Goal: Information Seeking & Learning: Learn about a topic

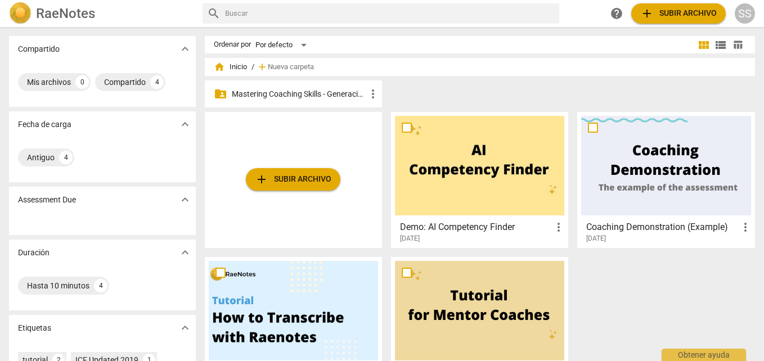
click at [304, 89] on p "Mastering Coaching Skills - Generación 32" at bounding box center [299, 94] width 134 height 12
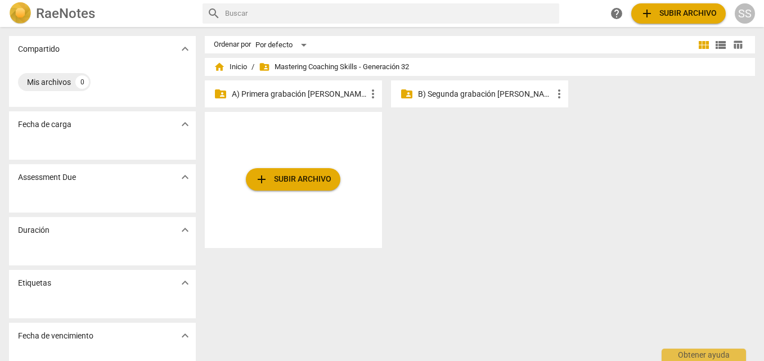
click at [317, 96] on p "A) Primera grabación [PERSON_NAME]" at bounding box center [299, 94] width 134 height 12
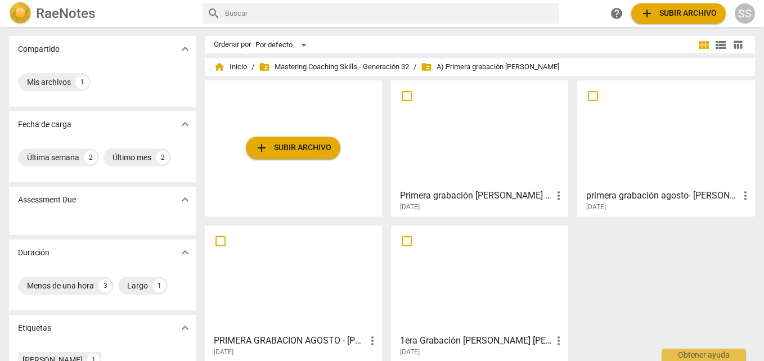
click at [313, 270] on div at bounding box center [293, 279] width 169 height 100
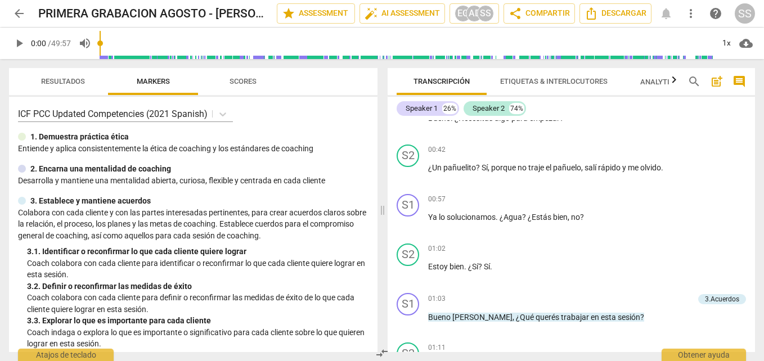
scroll to position [337, 0]
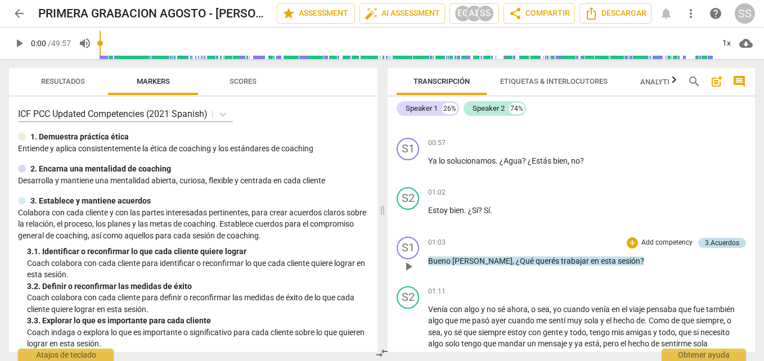
click at [704, 238] on div "3.Acuerdos" at bounding box center [721, 243] width 34 height 10
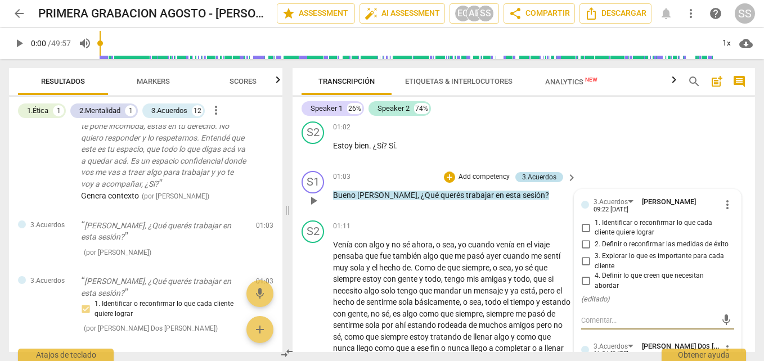
scroll to position [394, 0]
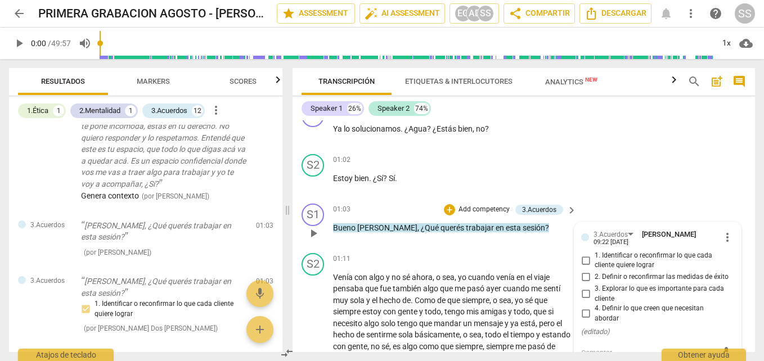
click at [587, 254] on input "1. Identificar o reconfirmar lo que cada cliente quiere lograr" at bounding box center [585, 260] width 18 height 13
checkbox input "true"
click at [683, 150] on div "S2 play_arrow pause 01:02 + Add competency keyboard_arrow_right Estoy bien . ¿S…" at bounding box center [523, 174] width 462 height 49
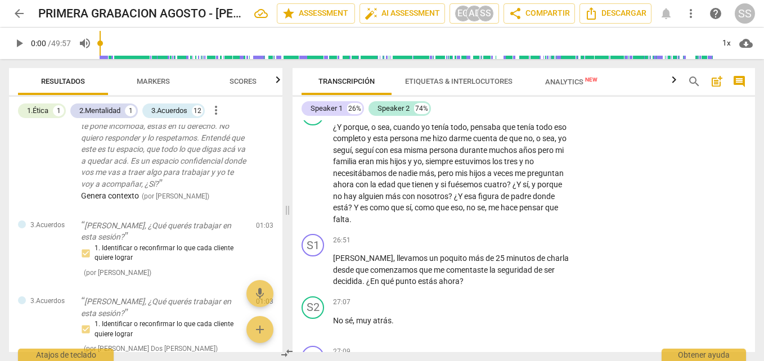
scroll to position [4554, 0]
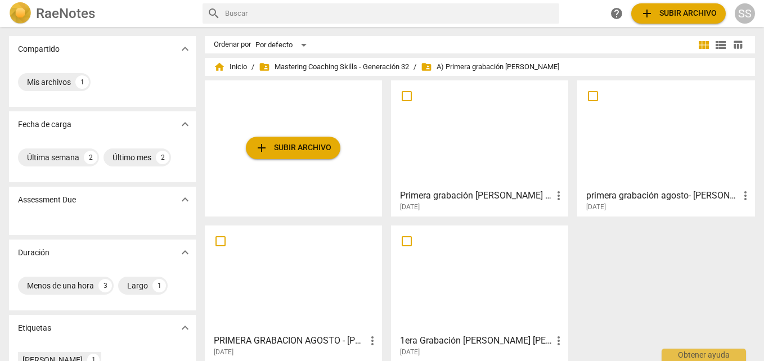
click at [677, 144] on div at bounding box center [665, 134] width 169 height 100
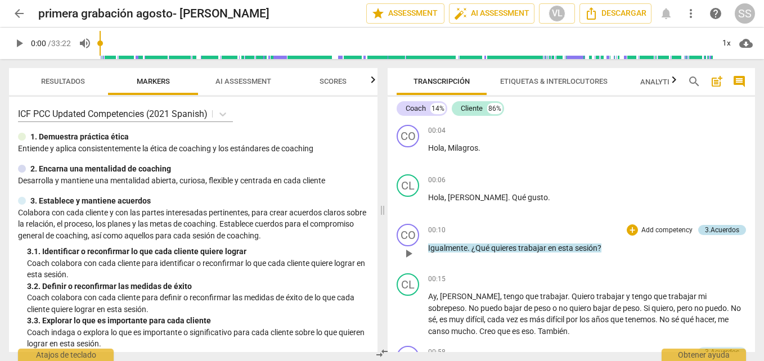
click at [716, 229] on div "3.Acuerdos" at bounding box center [721, 230] width 34 height 10
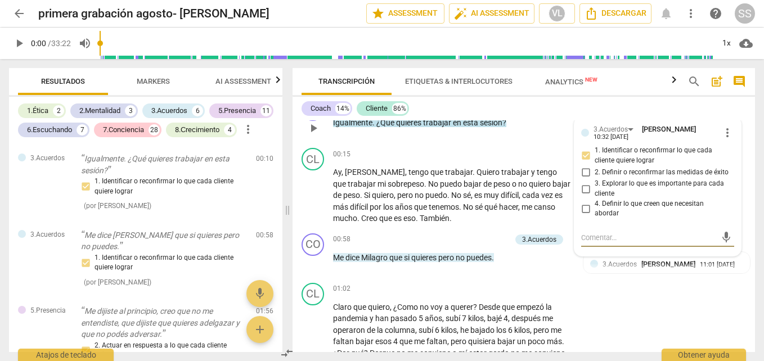
scroll to position [133, 0]
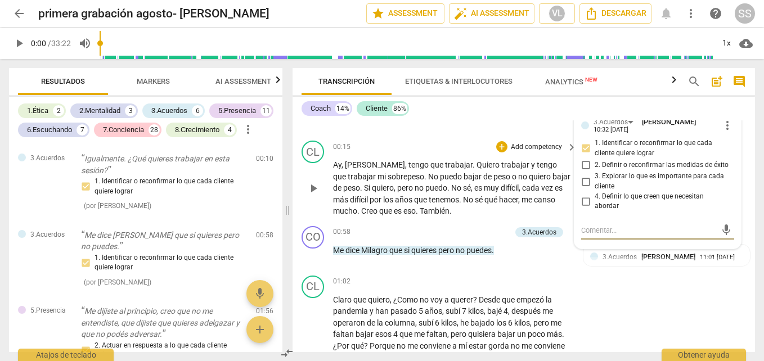
click at [749, 167] on div "CL play_arrow pause 00:15 + Add competency keyboard_arrow_right Ay , [PERSON_NA…" at bounding box center [523, 178] width 462 height 85
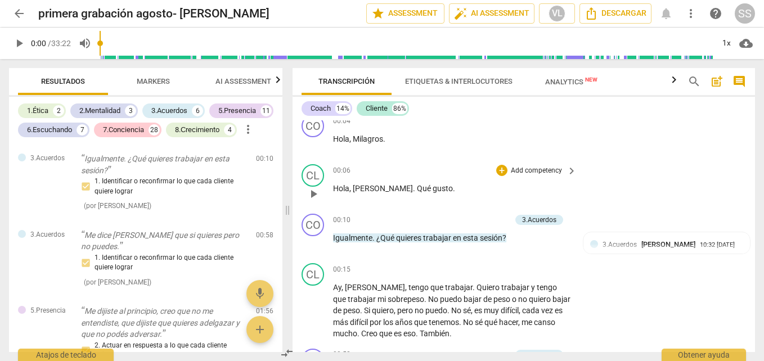
scroll to position [0, 0]
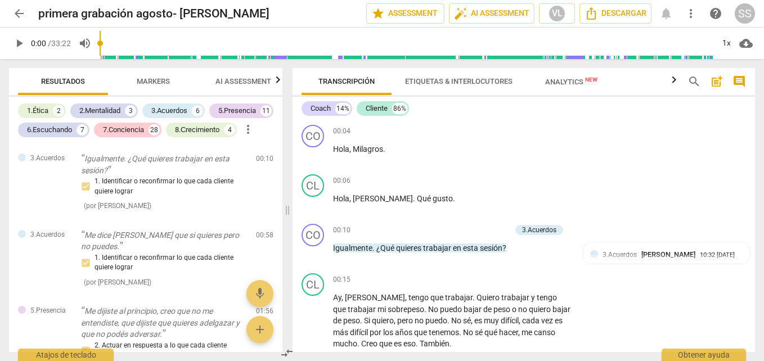
click at [13, 41] on span "play_arrow" at bounding box center [18, 43] width 13 height 13
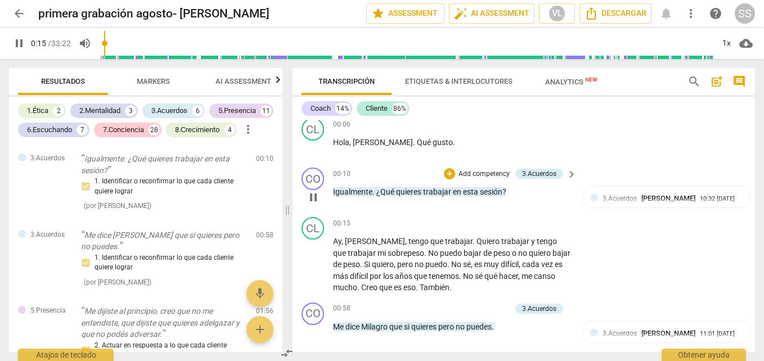
click at [499, 171] on p "Add competency" at bounding box center [483, 174] width 53 height 10
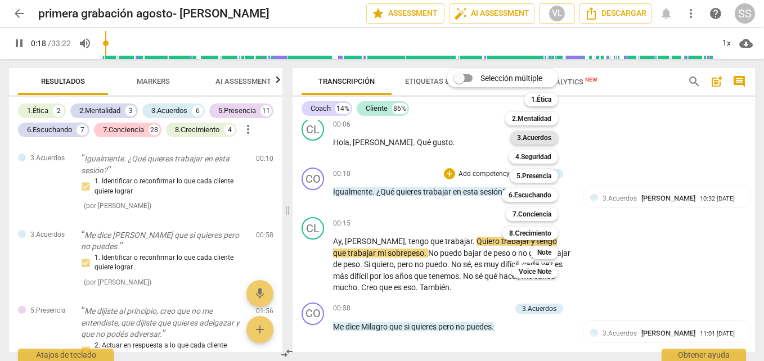
click at [541, 138] on b "3.Acuerdos" at bounding box center [534, 137] width 34 height 13
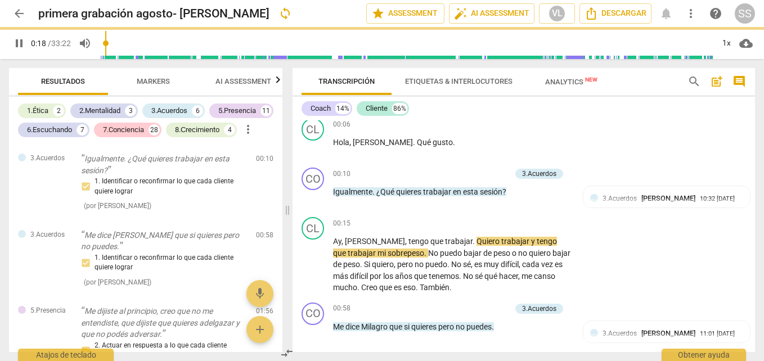
type input "19"
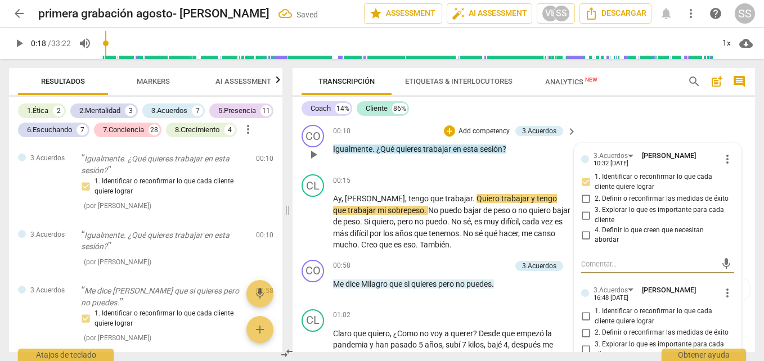
scroll to position [169, 0]
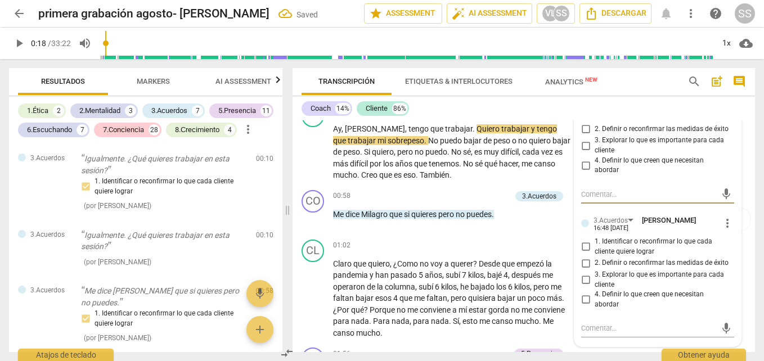
click at [582, 247] on input "1. Identificar o reconfirmar lo que cada cliente quiere lograr" at bounding box center [585, 246] width 18 height 13
checkbox input "true"
click at [519, 230] on div "00:58 + Add competency 3.Acuerdos keyboard_arrow_right Me dice [PERSON_NAME] qu…" at bounding box center [455, 210] width 245 height 40
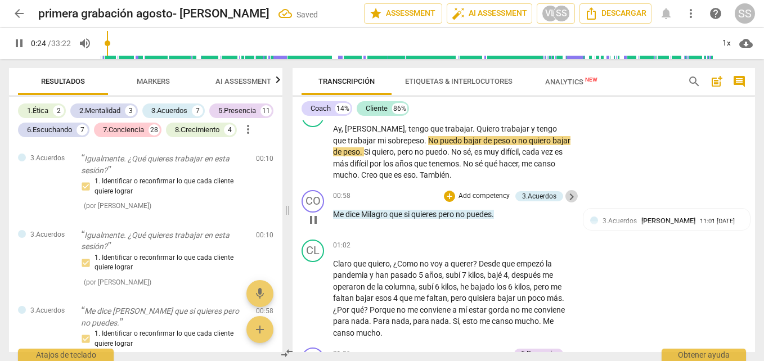
click at [573, 197] on span "keyboard_arrow_right" at bounding box center [570, 196] width 13 height 13
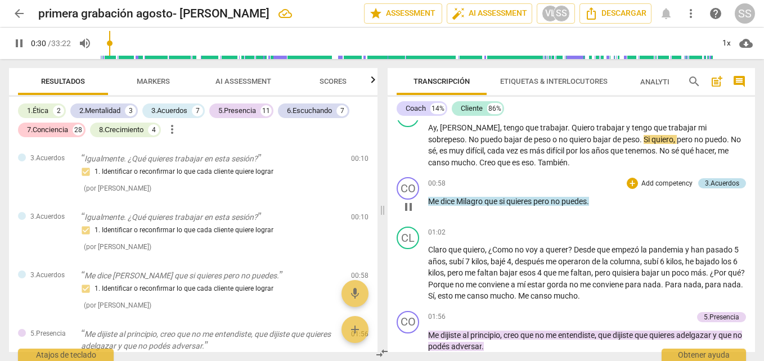
click at [733, 183] on div "3.Acuerdos" at bounding box center [721, 183] width 34 height 10
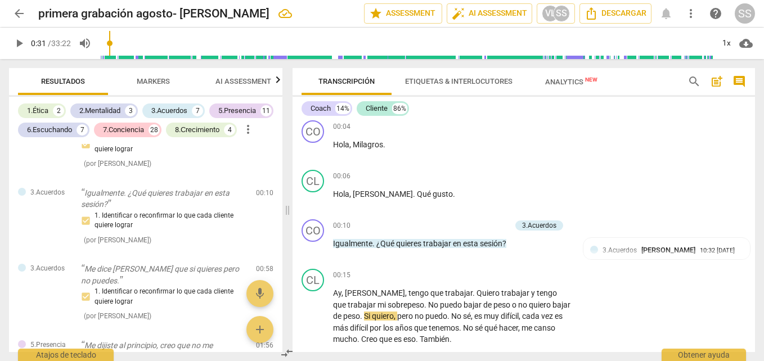
scroll to position [0, 0]
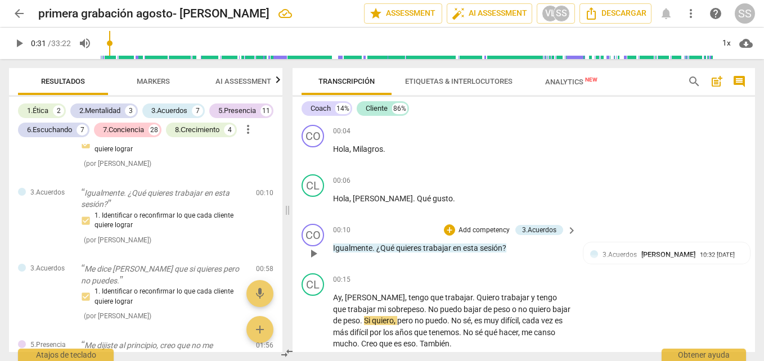
click at [462, 245] on span "en" at bounding box center [458, 247] width 10 height 9
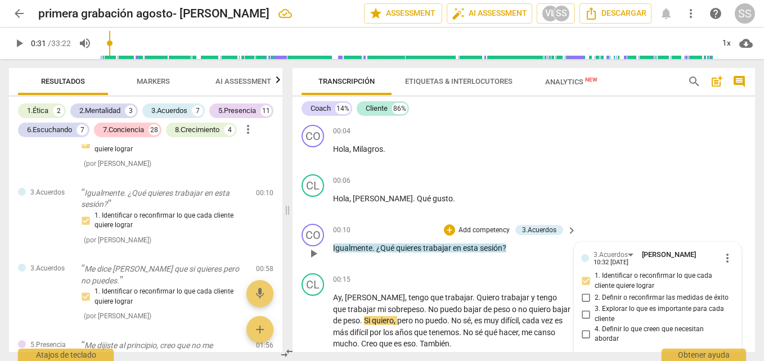
scroll to position [127, 0]
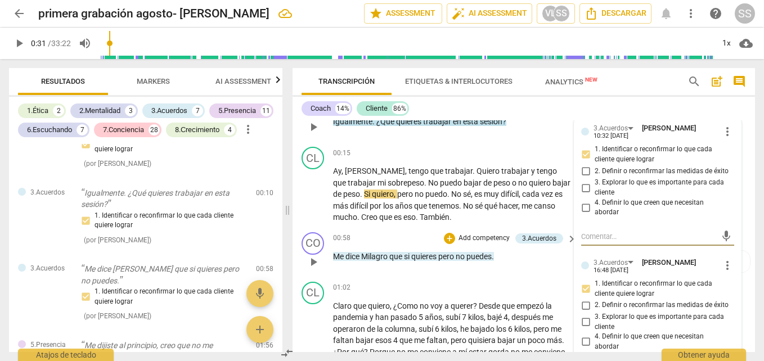
click at [485, 251] on p "Me dice [PERSON_NAME] que si quieres pero no puedes ." at bounding box center [452, 257] width 238 height 12
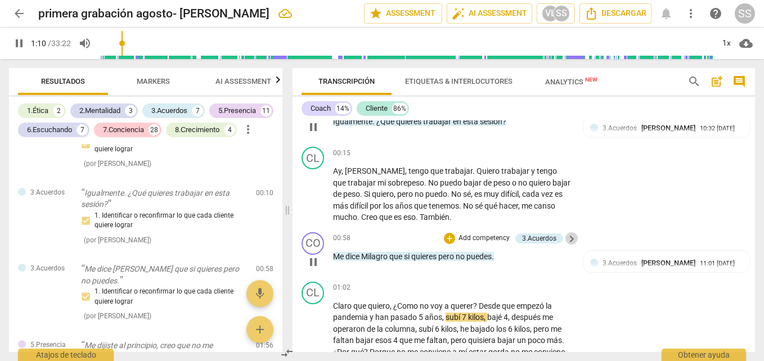
click at [566, 240] on span "keyboard_arrow_right" at bounding box center [570, 238] width 13 height 13
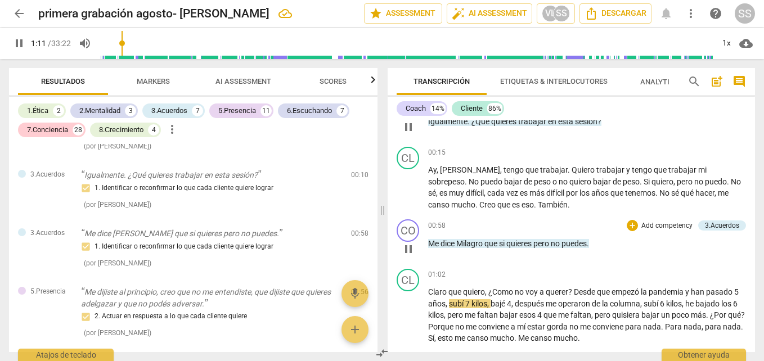
scroll to position [28, 0]
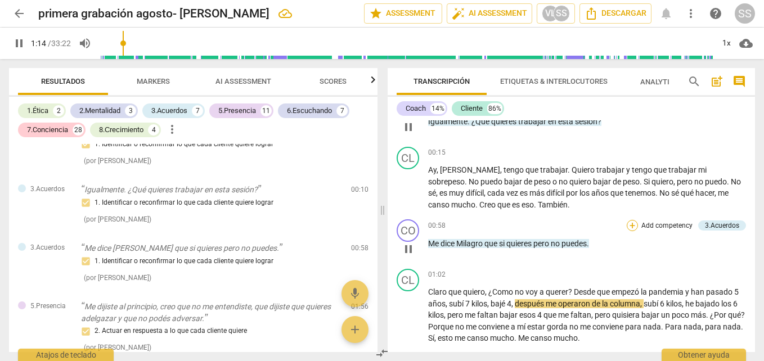
click at [627, 222] on div "+" at bounding box center [631, 225] width 11 height 11
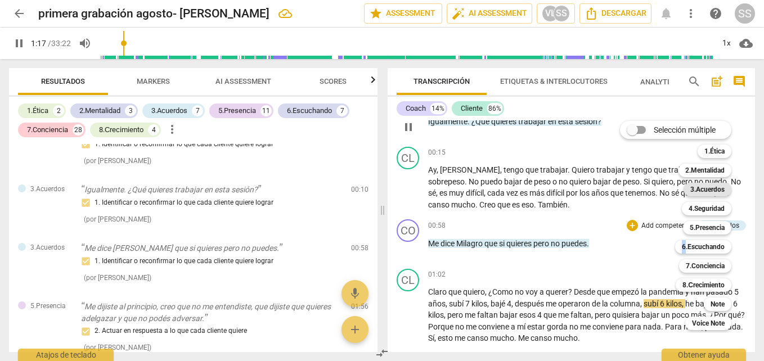
drag, startPoint x: 627, startPoint y: 222, endPoint x: 713, endPoint y: 188, distance: 91.9
click at [713, 188] on b "3.Acuerdos" at bounding box center [707, 189] width 34 height 13
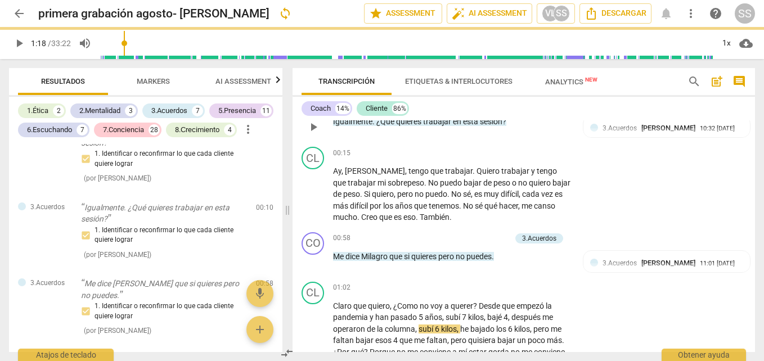
type input "79"
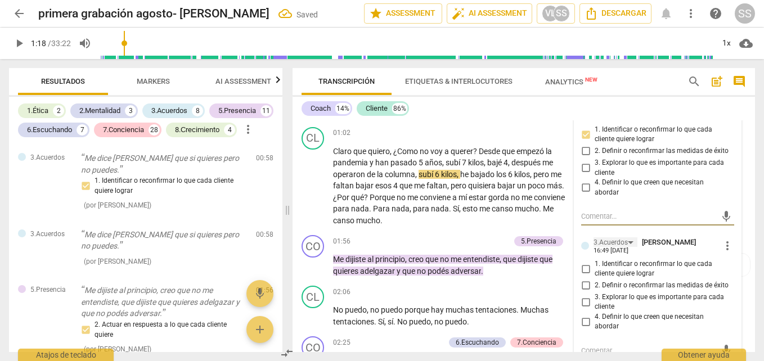
scroll to position [261, 0]
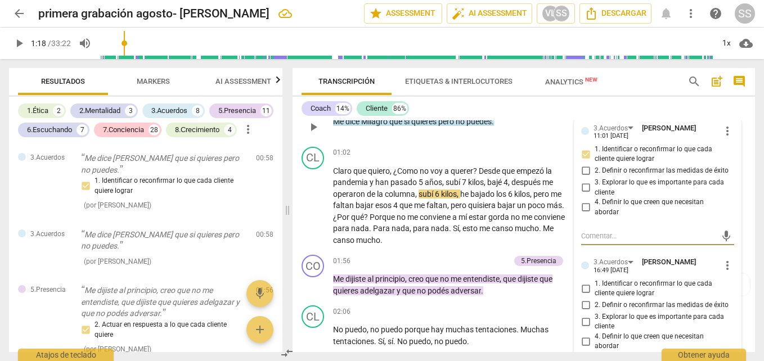
click at [582, 288] on input "1. Identificar o reconfirmar lo que cada cliente quiere lograr" at bounding box center [585, 288] width 18 height 13
checkbox input "true"
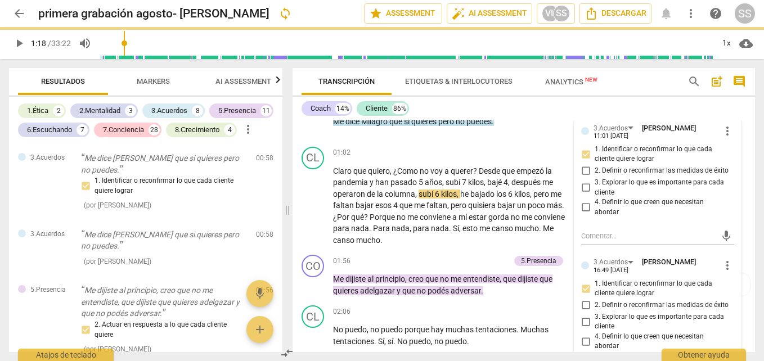
click at [532, 115] on div "Coach 14% Cliente 86%" at bounding box center [523, 108] width 444 height 19
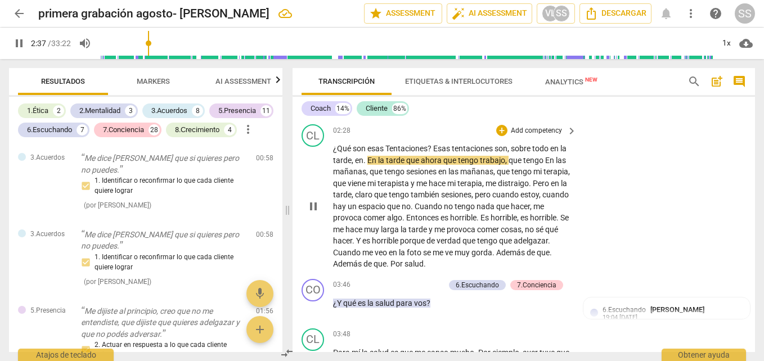
scroll to position [599, 0]
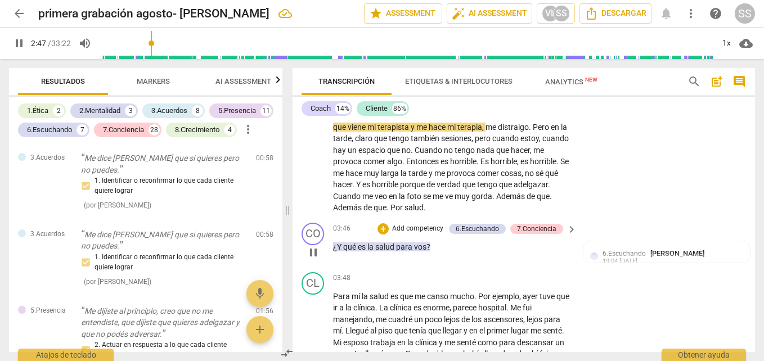
click at [424, 243] on span "vos" at bounding box center [420, 246] width 12 height 9
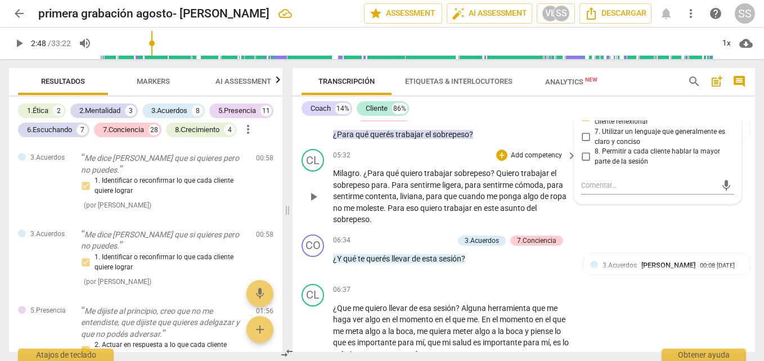
scroll to position [1033, 0]
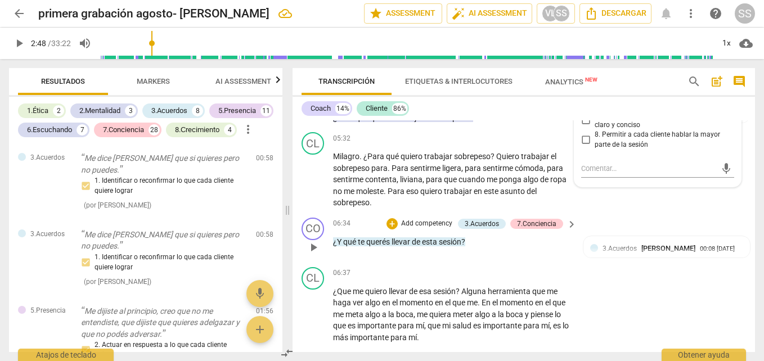
click at [433, 229] on p "Add competency" at bounding box center [426, 224] width 53 height 10
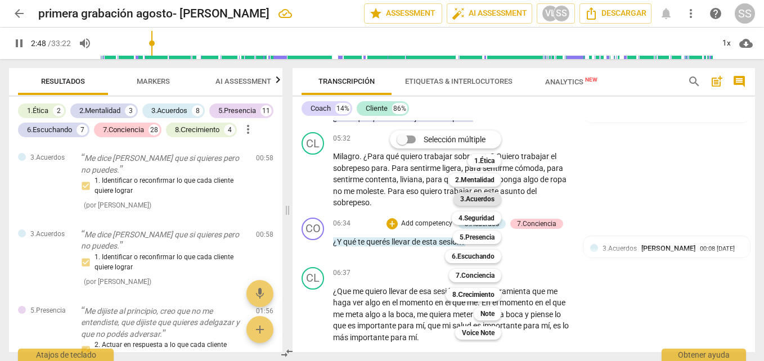
click at [483, 198] on b "3.Acuerdos" at bounding box center [477, 198] width 34 height 13
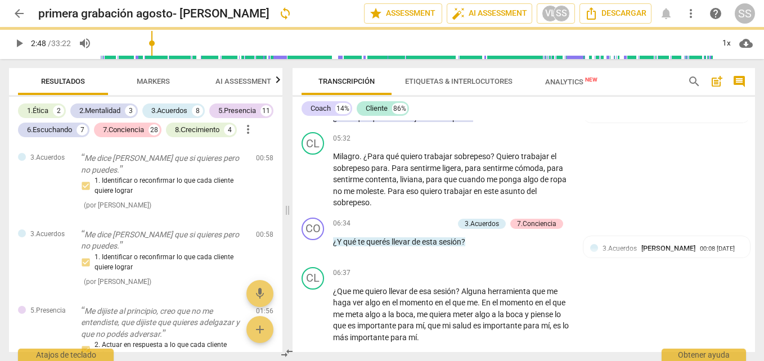
type input "168"
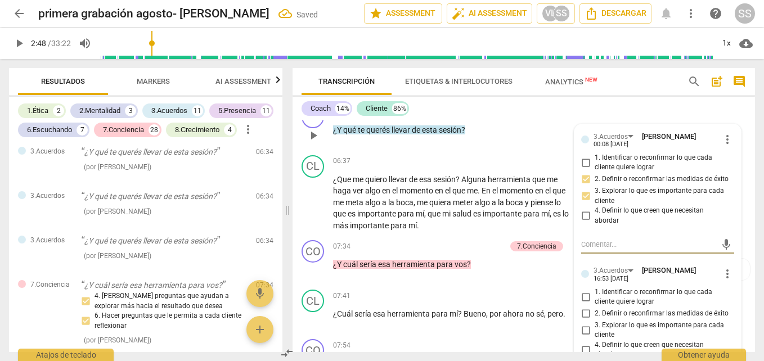
scroll to position [1202, 0]
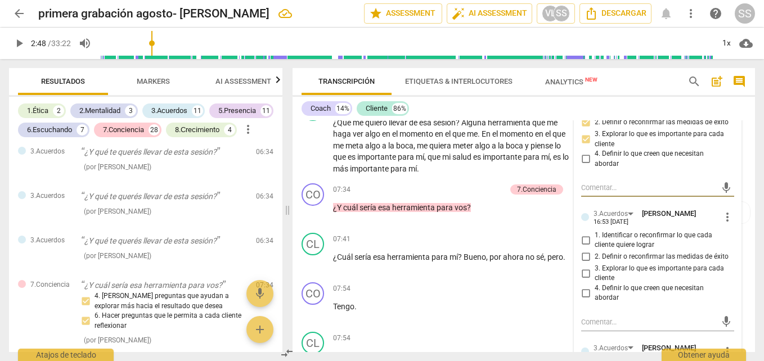
click at [584, 247] on input "1. Identificar o reconfirmar lo que cada cliente quiere lograr" at bounding box center [585, 239] width 18 height 13
checkbox input "true"
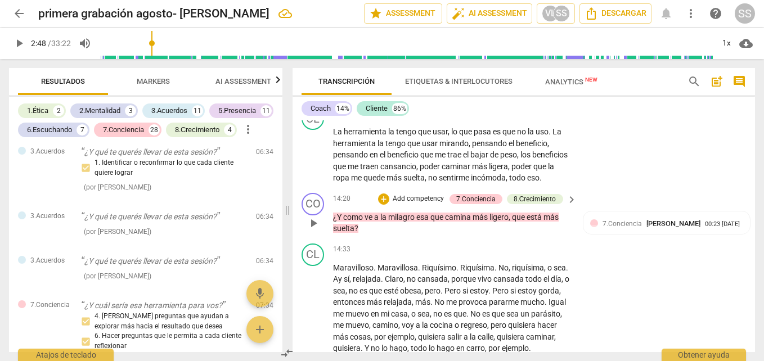
scroll to position [2157, 0]
click at [21, 40] on span "play_arrow" at bounding box center [18, 43] width 13 height 13
click at [372, 222] on span "ve" at bounding box center [369, 217] width 10 height 9
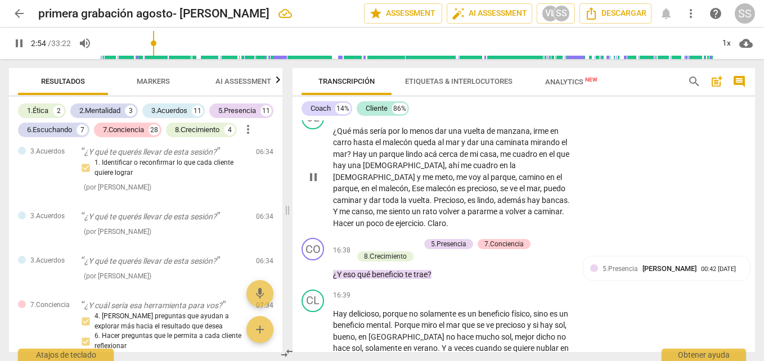
scroll to position [2474, 0]
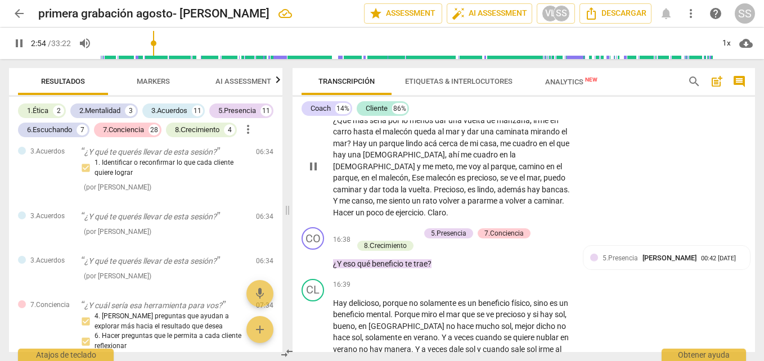
click at [381, 159] on span "[DEMOGRAPHIC_DATA]" at bounding box center [404, 154] width 82 height 9
click at [490, 171] on span "parque" at bounding box center [502, 166] width 25 height 9
click at [349, 136] on span "carro" at bounding box center [343, 131] width 20 height 9
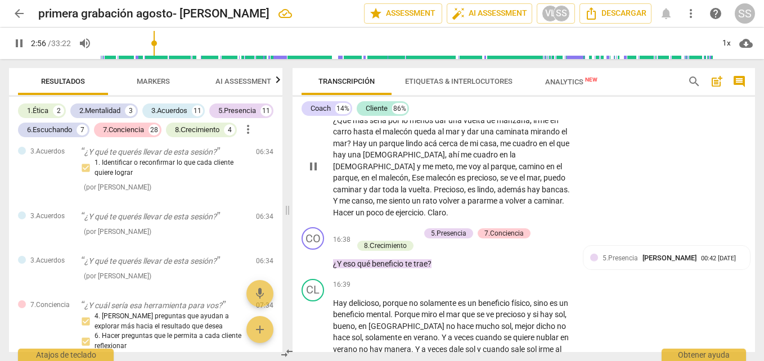
click at [349, 125] on span "¿Qué" at bounding box center [343, 120] width 20 height 9
click at [355, 125] on span "más" at bounding box center [361, 120] width 17 height 9
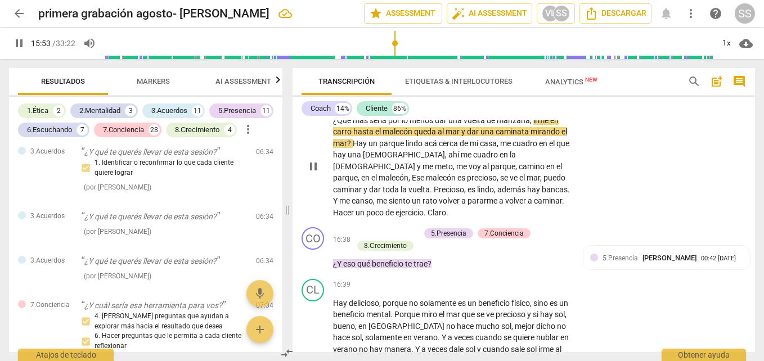
click at [369, 148] on span "un" at bounding box center [373, 143] width 11 height 9
click at [354, 125] on span "más" at bounding box center [361, 120] width 17 height 9
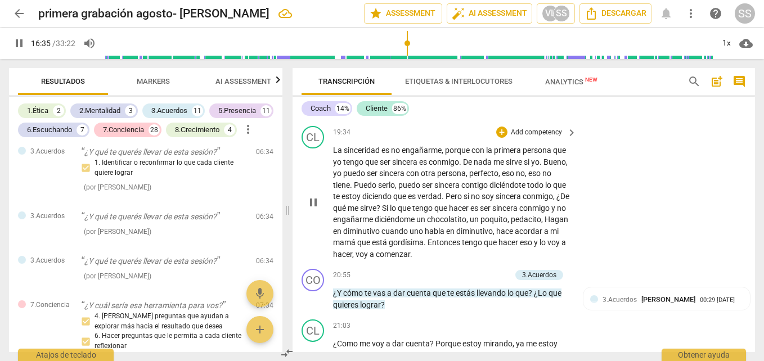
scroll to position [3036, 0]
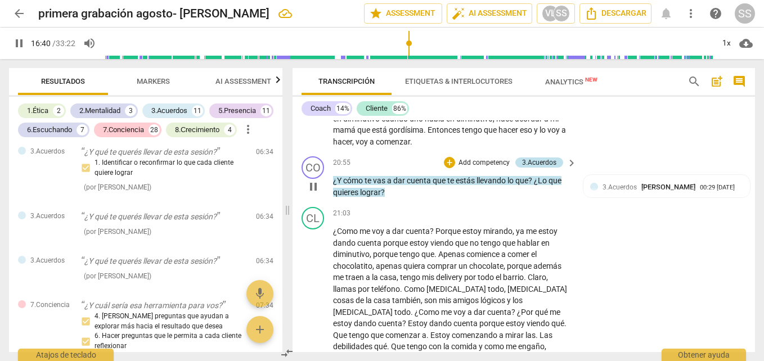
click at [534, 168] on div "3.Acuerdos" at bounding box center [539, 162] width 34 height 10
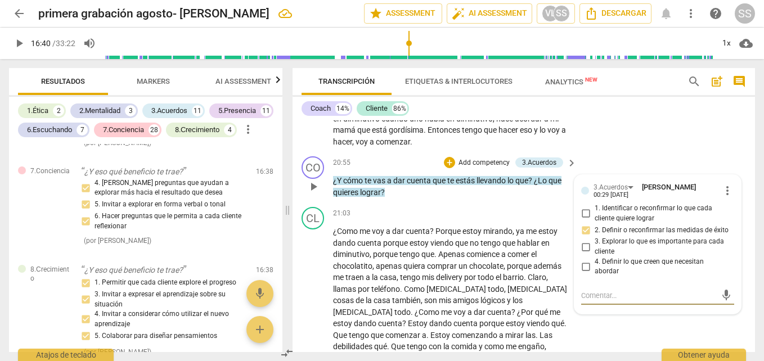
scroll to position [2950, 0]
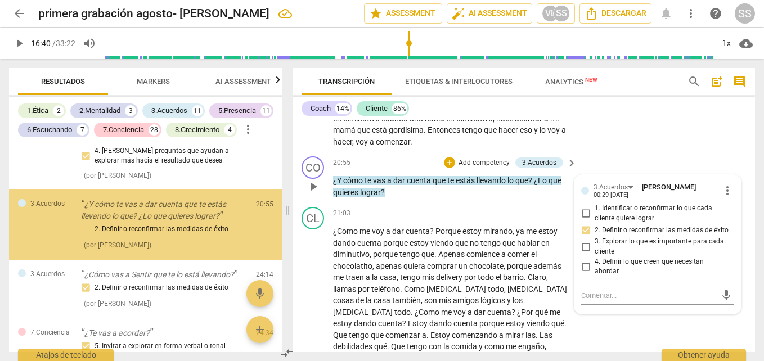
click at [475, 168] on p "Add competency" at bounding box center [483, 163] width 53 height 10
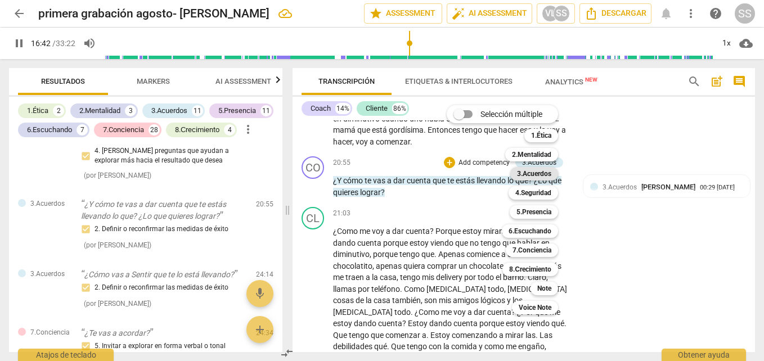
click at [540, 175] on b "3.Acuerdos" at bounding box center [534, 173] width 34 height 13
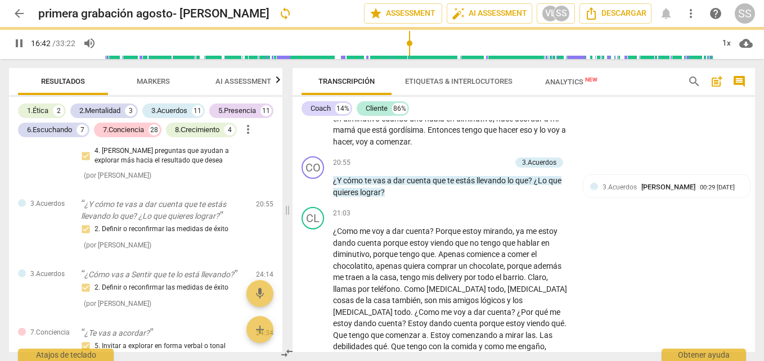
type input "1003"
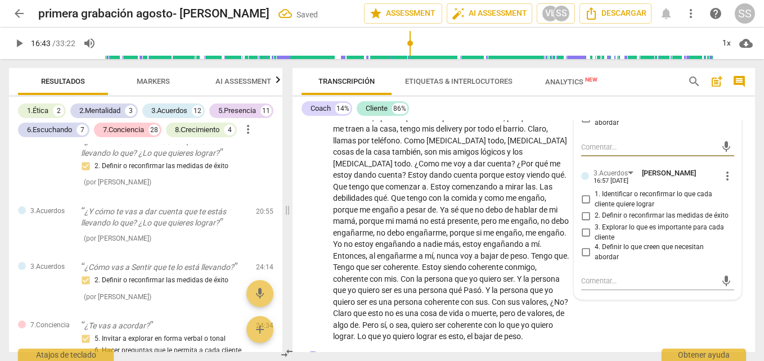
scroll to position [3204, 0]
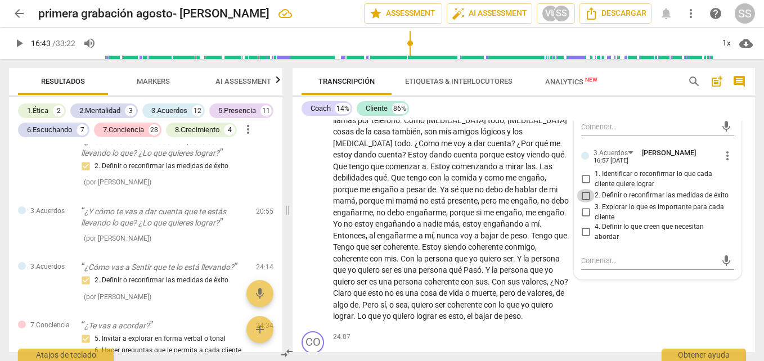
click at [584, 202] on input "2. Definir o reconfirmar las medidas de éxito" at bounding box center [585, 195] width 18 height 13
checkbox input "true"
click at [531, 240] on span "Tengo" at bounding box center [542, 235] width 23 height 9
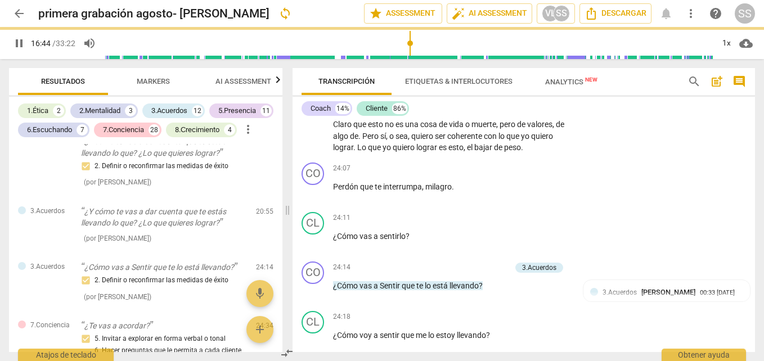
scroll to position [3429, 0]
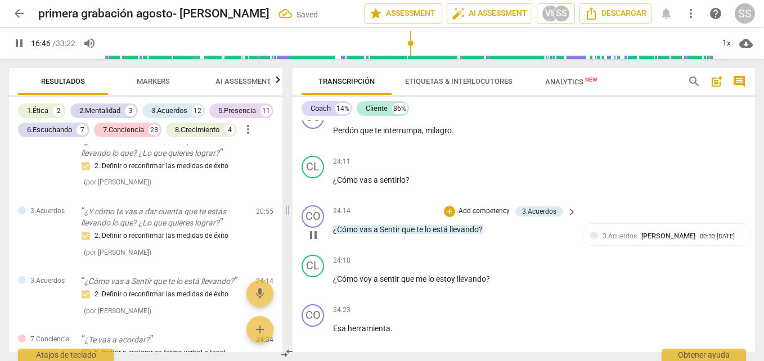
click at [353, 234] on span "¿Cómo" at bounding box center [346, 229] width 26 height 9
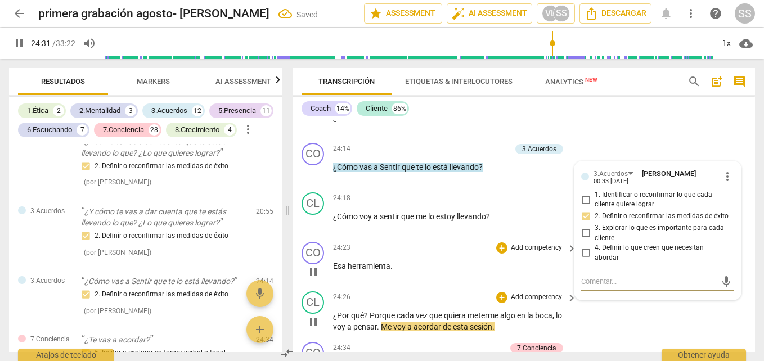
scroll to position [3472, 0]
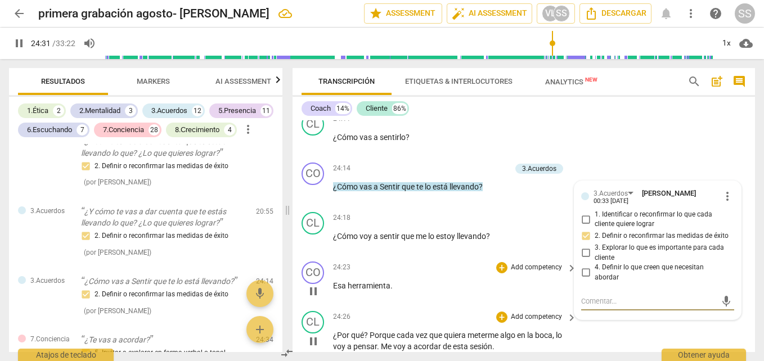
click at [467, 153] on div "24:11 + Add competency keyboard_arrow_right ¿Cómo vas a sentirlo ?" at bounding box center [455, 133] width 245 height 40
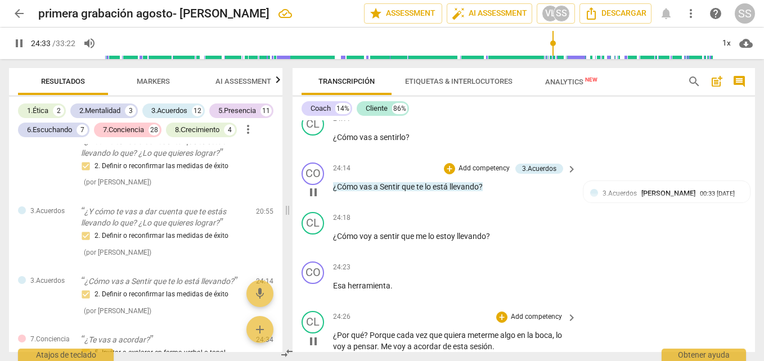
click at [432, 191] on span "lo" at bounding box center [428, 186] width 8 height 9
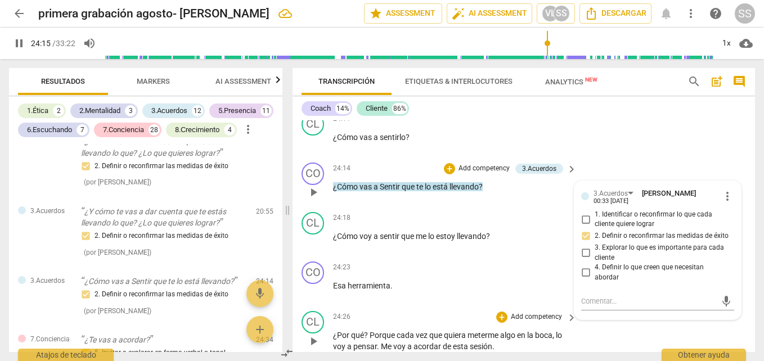
scroll to position [3473, 0]
click at [311, 198] on span "pause" at bounding box center [312, 190] width 13 height 13
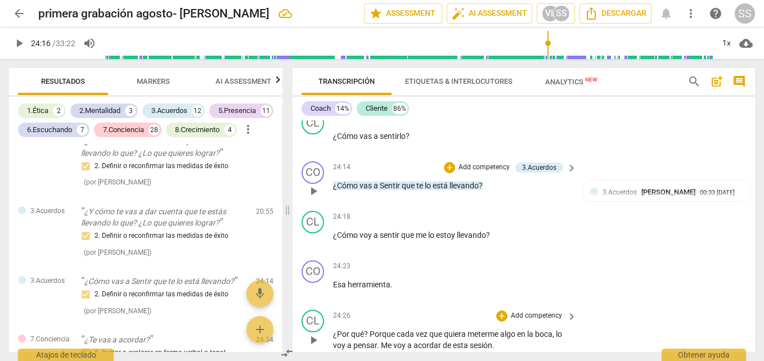
type input "1457"
click at [480, 173] on div "+ Add competency" at bounding box center [477, 167] width 67 height 11
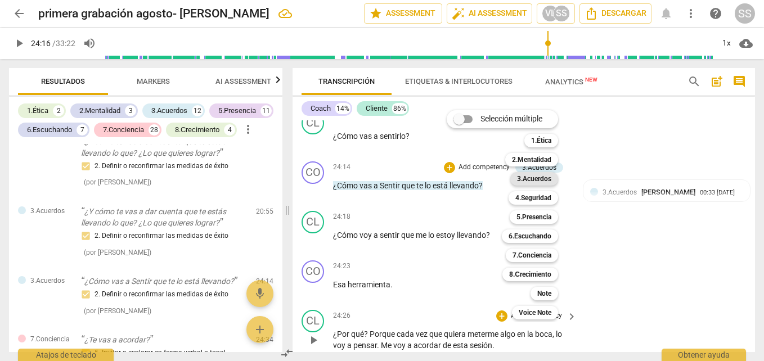
drag, startPoint x: 480, startPoint y: 209, endPoint x: 544, endPoint y: 181, distance: 69.8
click at [544, 181] on b "3.Acuerdos" at bounding box center [534, 178] width 34 height 13
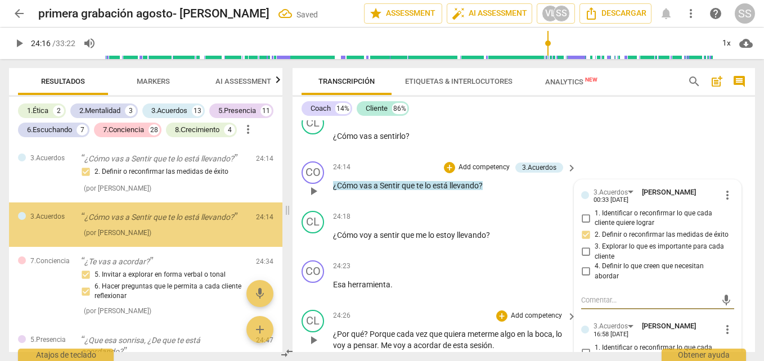
scroll to position [3585, 0]
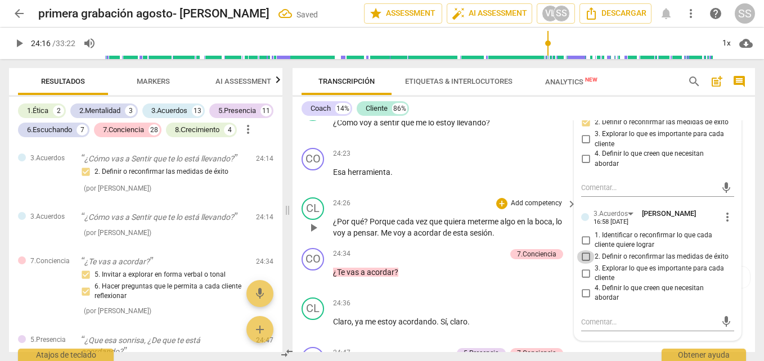
click at [583, 264] on input "2. Definir o reconfirmar las medidas de éxito" at bounding box center [585, 256] width 18 height 13
checkbox input "true"
click at [513, 188] on div "24:23 + Add competency keyboard_arrow_right Esa herramienta ." at bounding box center [455, 168] width 245 height 40
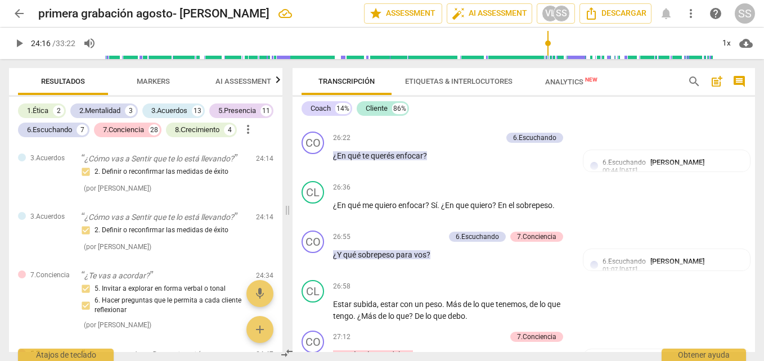
scroll to position [4260, 0]
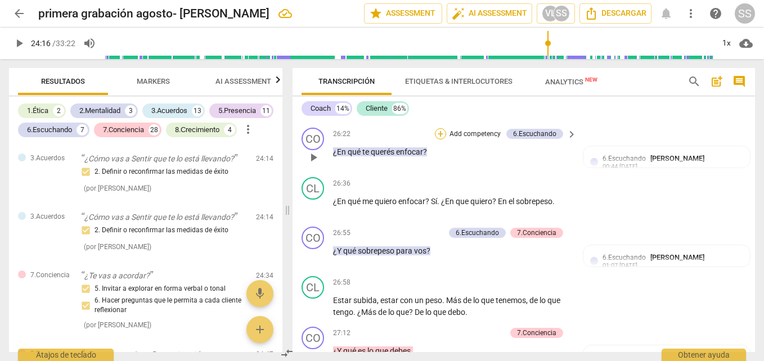
click at [444, 139] on div "+" at bounding box center [440, 133] width 11 height 11
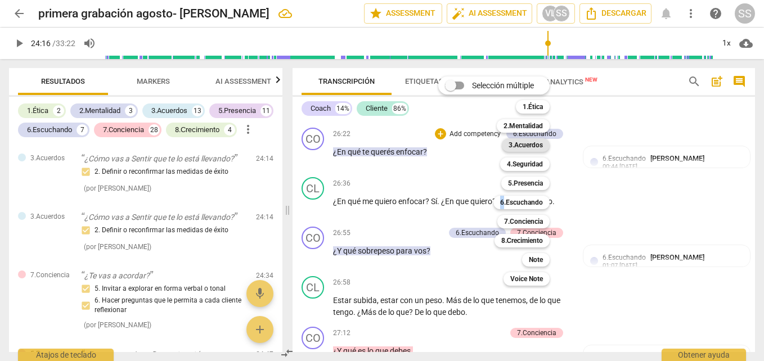
drag, startPoint x: 444, startPoint y: 179, endPoint x: 538, endPoint y: 144, distance: 99.6
click at [538, 144] on b "3.Acuerdos" at bounding box center [525, 144] width 34 height 13
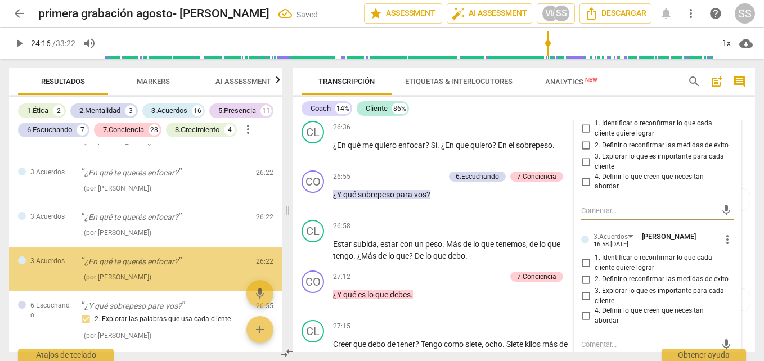
scroll to position [3665, 0]
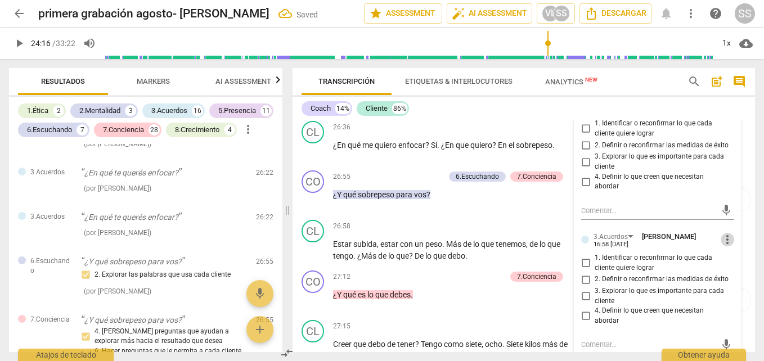
click at [721, 246] on span "more_vert" at bounding box center [726, 239] width 13 height 13
click at [735, 307] on li "Borrar" at bounding box center [735, 307] width 39 height 21
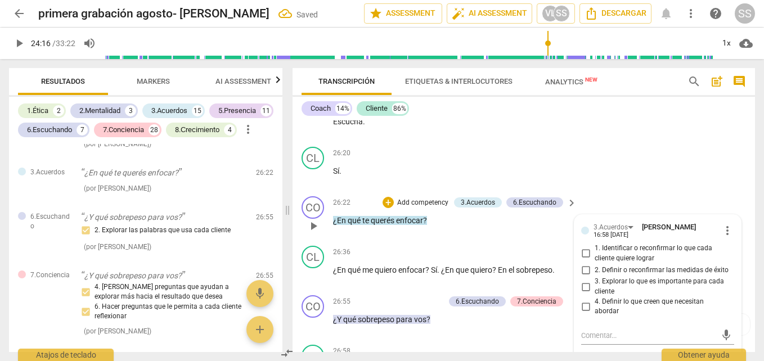
scroll to position [4260, 0]
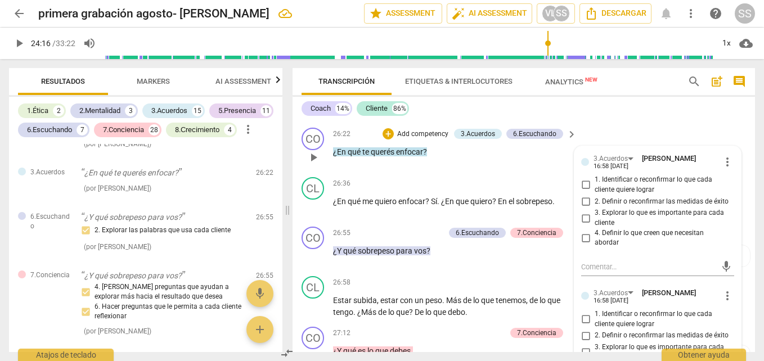
click at [582, 245] on input "4. Definir lo que creen que necesitan abordar" at bounding box center [585, 237] width 18 height 13
click at [585, 245] on input "4. Definir lo que creen que necesitan abordar" at bounding box center [585, 237] width 18 height 13
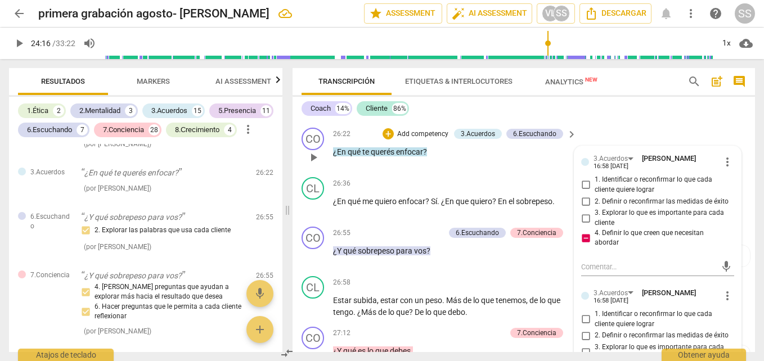
click at [584, 245] on input "4. Definir lo que creen que necesitan abordar" at bounding box center [585, 237] width 18 height 13
click at [585, 245] on input "4. Definir lo que creen que necesitan abordar" at bounding box center [585, 237] width 18 height 13
checkbox input "true"
click at [494, 168] on div "26:22 + Add competency 3.Acuerdos 6.Escuchando keyboard_arrow_right ¿En qué te …" at bounding box center [455, 148] width 245 height 40
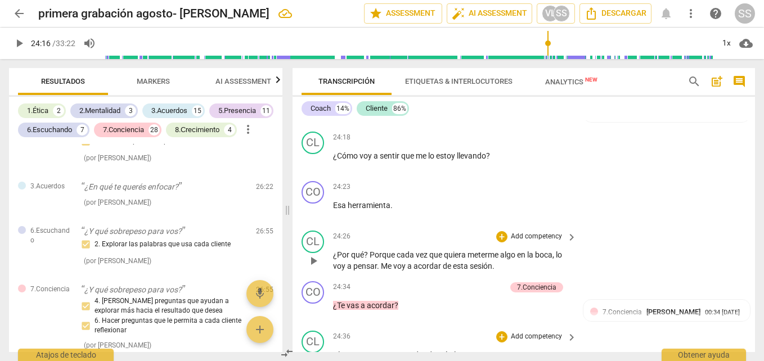
scroll to position [3536, 0]
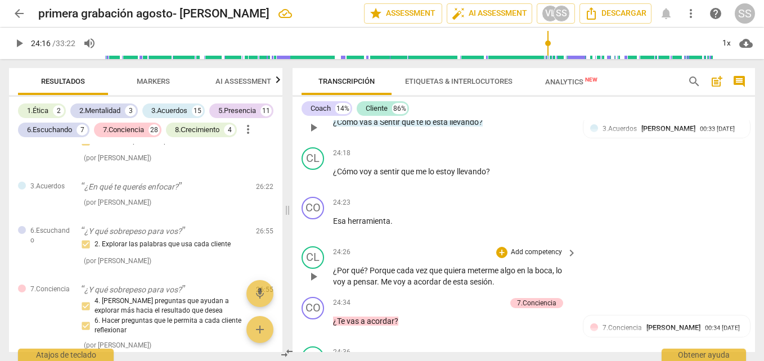
click at [569, 111] on span "keyboard_arrow_right" at bounding box center [570, 104] width 13 height 13
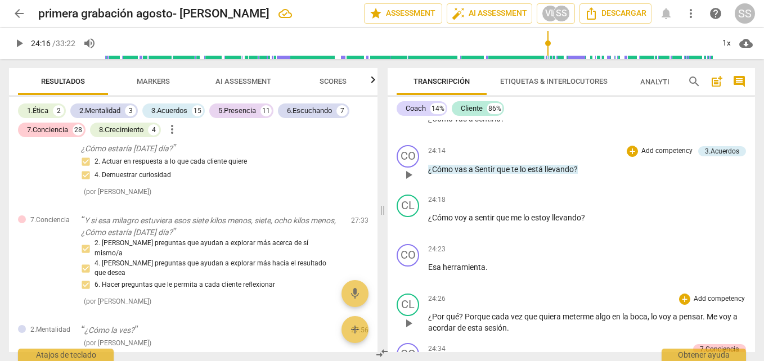
scroll to position [3210, 0]
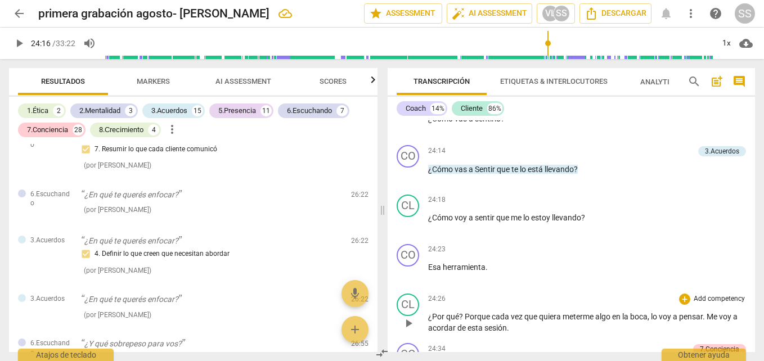
click at [373, 76] on icon "button" at bounding box center [372, 79] width 13 height 13
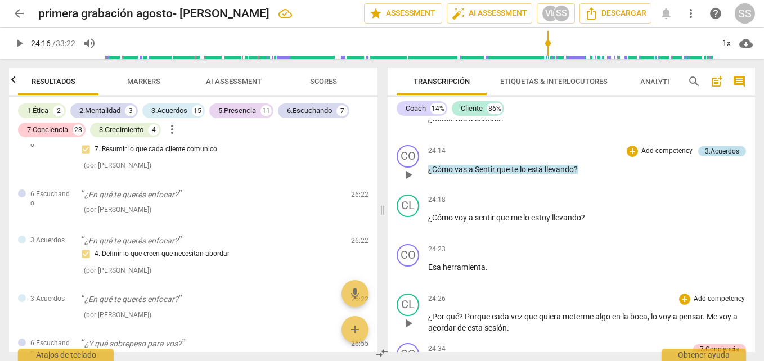
click at [711, 149] on div "3.Acuerdos" at bounding box center [721, 151] width 34 height 10
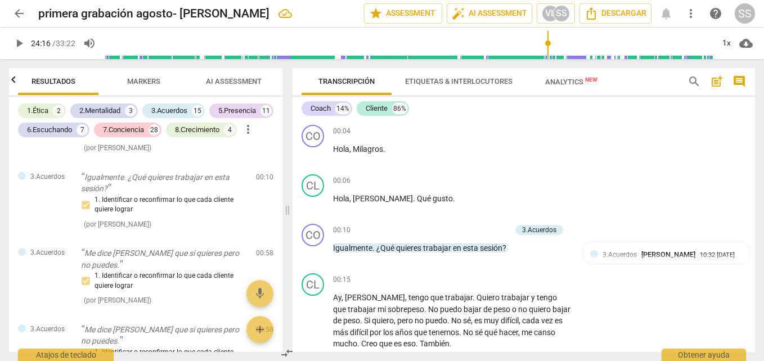
scroll to position [0, 0]
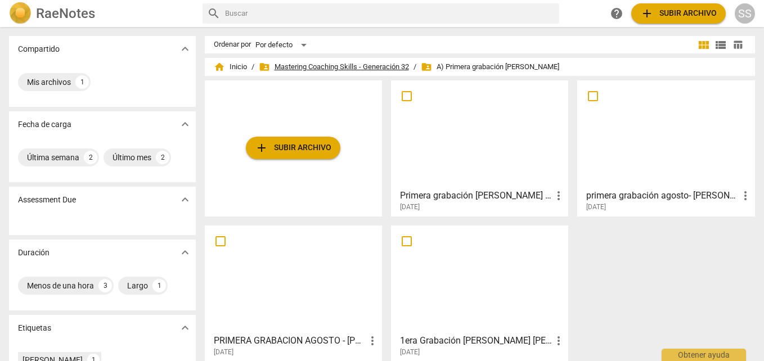
click at [295, 69] on span "folder_shared Mastering Coaching Skills - Generación 32" at bounding box center [334, 66] width 150 height 11
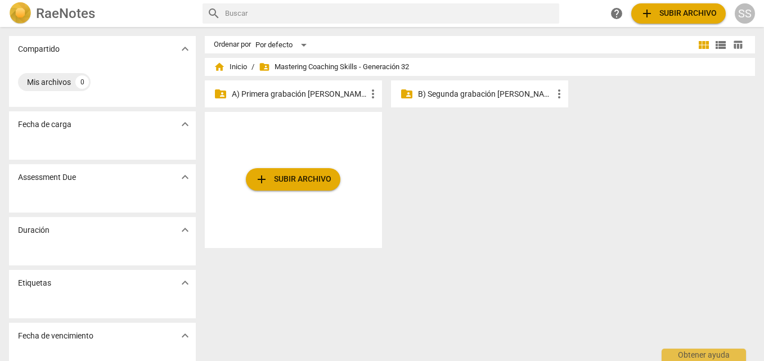
click at [283, 87] on div "folder_shared A) Primera grabación [PERSON_NAME] more_vert" at bounding box center [293, 93] width 177 height 27
click at [289, 92] on p "A) Primera grabación [PERSON_NAME]" at bounding box center [299, 94] width 134 height 12
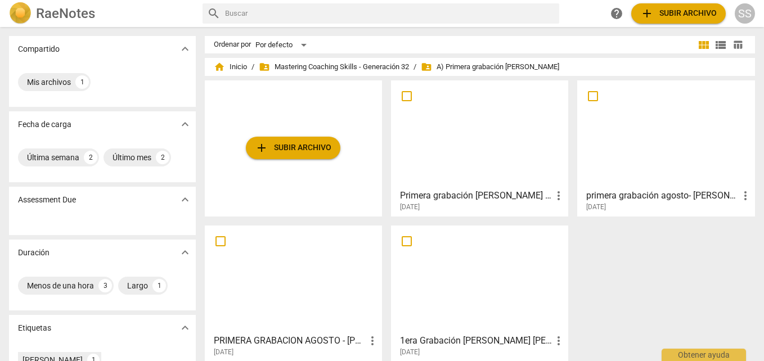
click at [648, 157] on div at bounding box center [665, 134] width 169 height 100
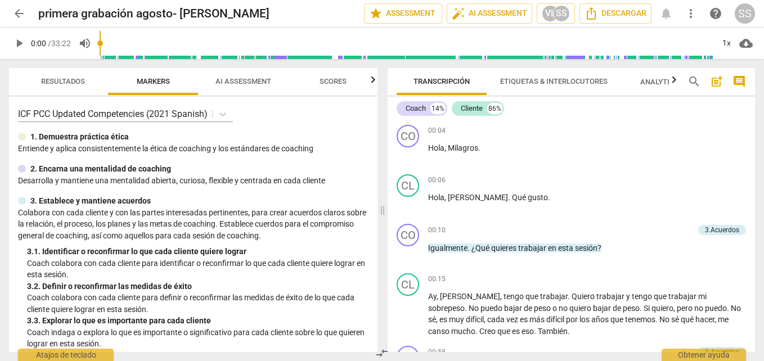
click at [20, 8] on span "arrow_back" at bounding box center [18, 13] width 13 height 13
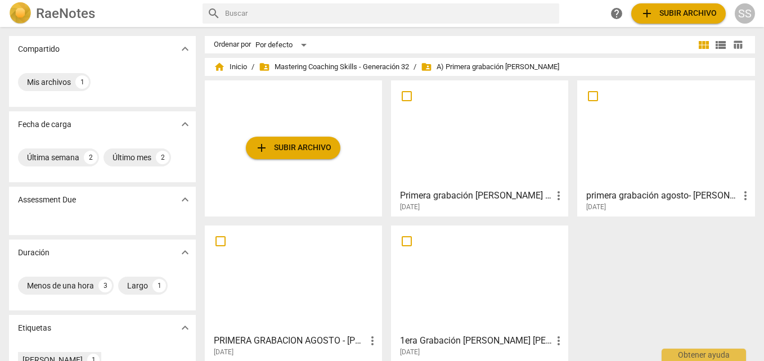
click at [498, 112] on div at bounding box center [479, 134] width 169 height 100
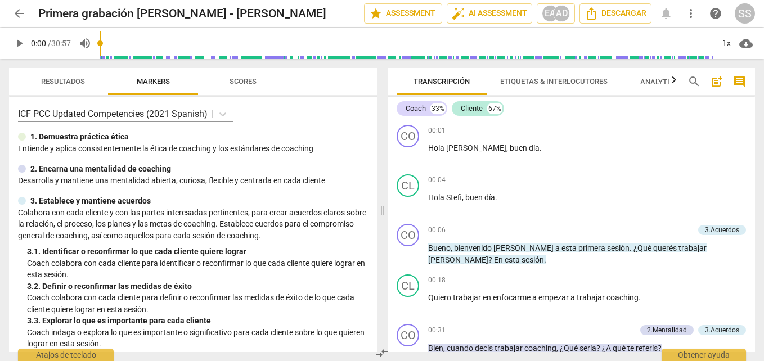
click at [15, 45] on span "play_arrow" at bounding box center [18, 43] width 13 height 13
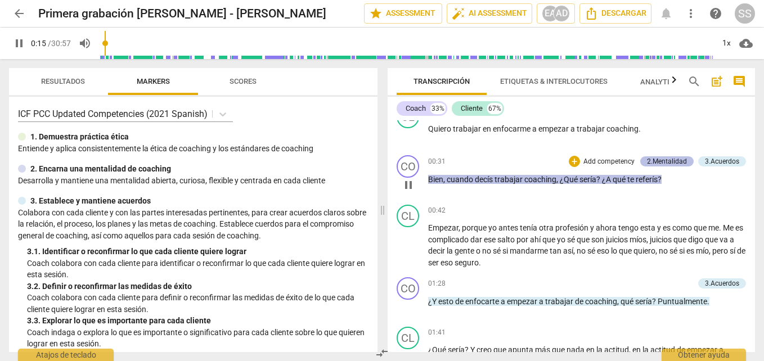
click at [673, 157] on div "2.Mentalidad" at bounding box center [667, 161] width 40 height 10
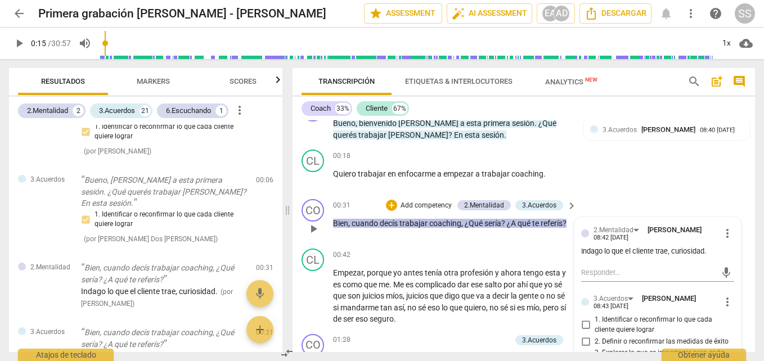
scroll to position [112, 0]
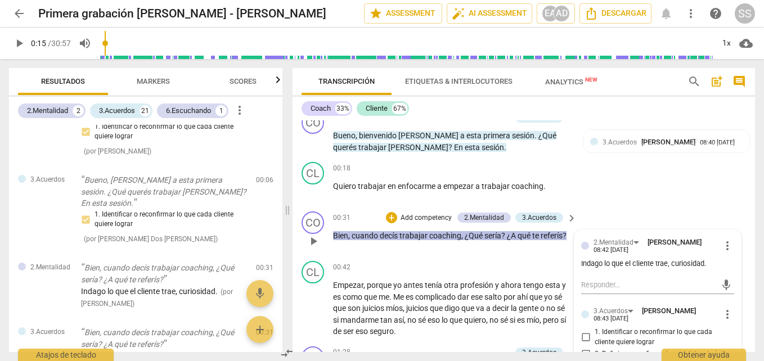
click at [513, 237] on span "¿A" at bounding box center [512, 235] width 11 height 9
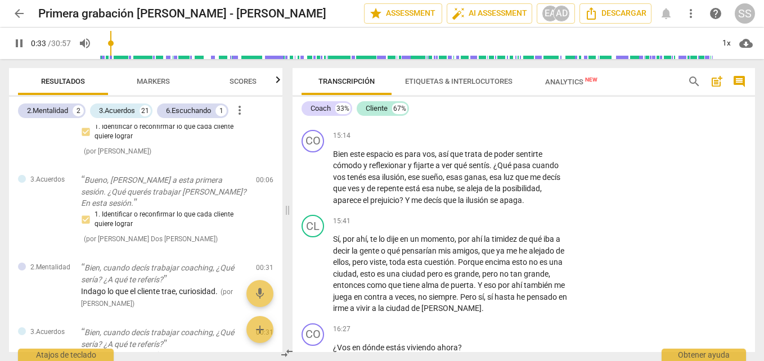
scroll to position [2699, 0]
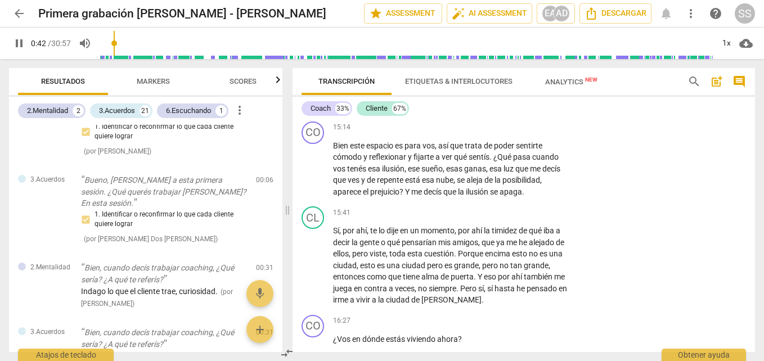
type input "43"
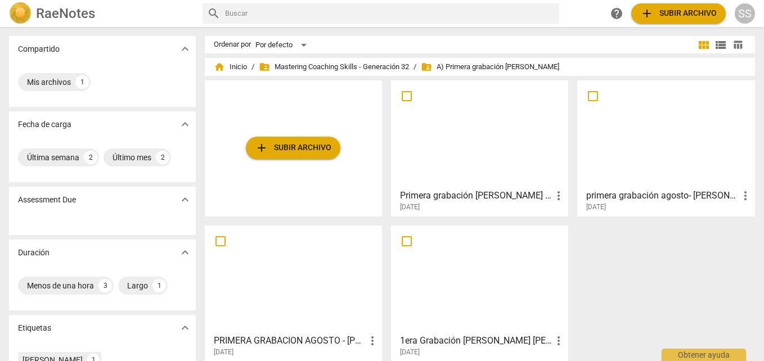
click at [308, 272] on div at bounding box center [293, 279] width 169 height 100
